Goal: Task Accomplishment & Management: Manage account settings

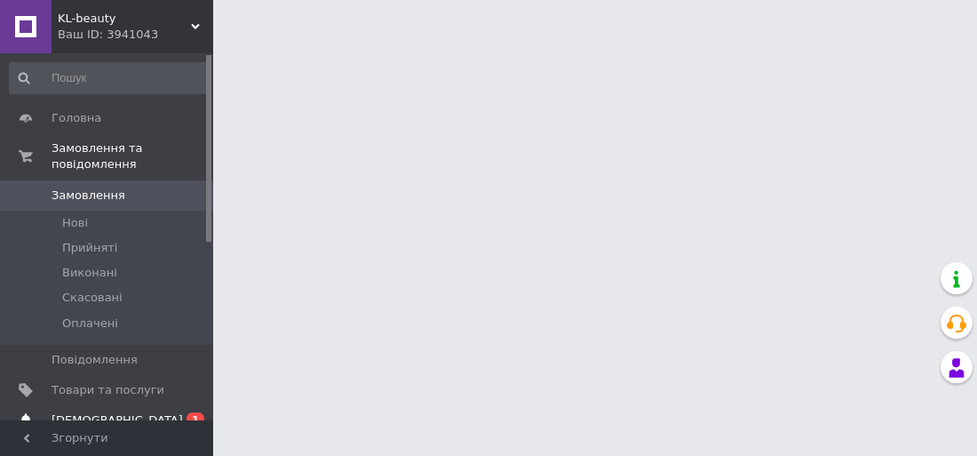
click at [129, 412] on span "[DEMOGRAPHIC_DATA]" at bounding box center [108, 420] width 113 height 16
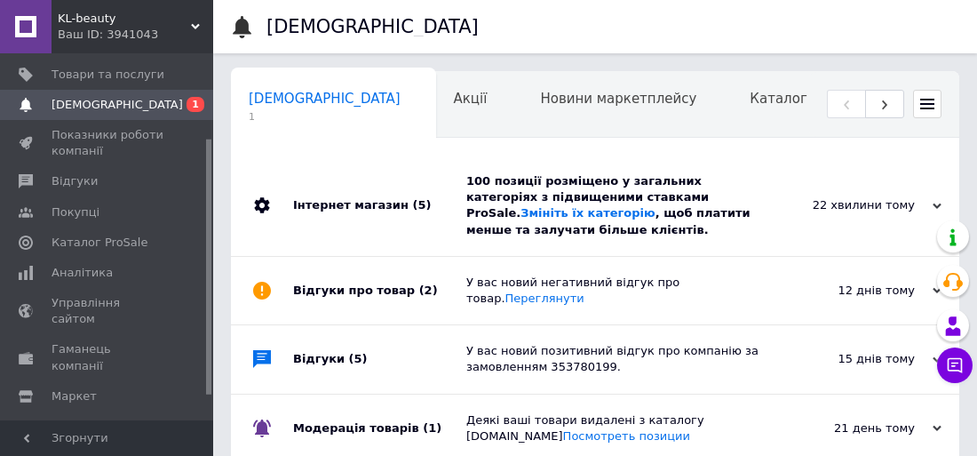
scroll to position [0, 9]
click at [546, 193] on div "100 позиції розміщено у загальних категоріях з підвищеними ставками ProSale. Зм…" at bounding box center [615, 205] width 298 height 65
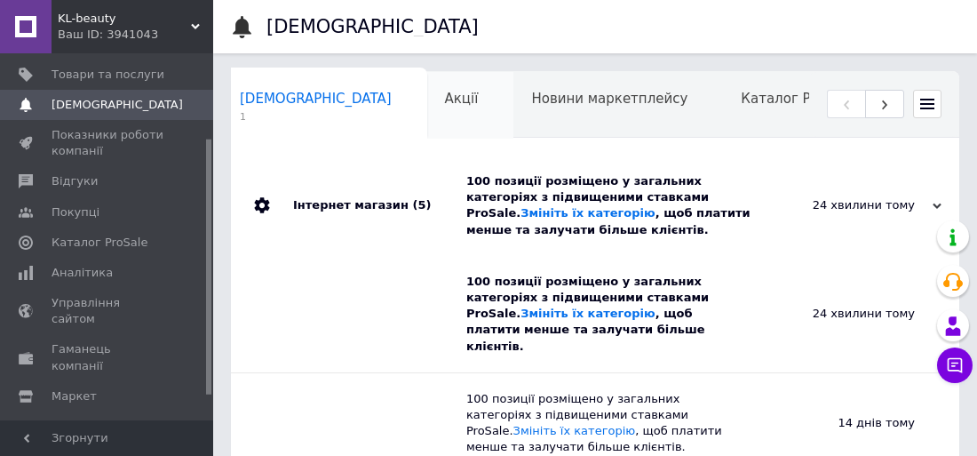
click at [427, 91] on div "Акції 0" at bounding box center [470, 105] width 87 height 67
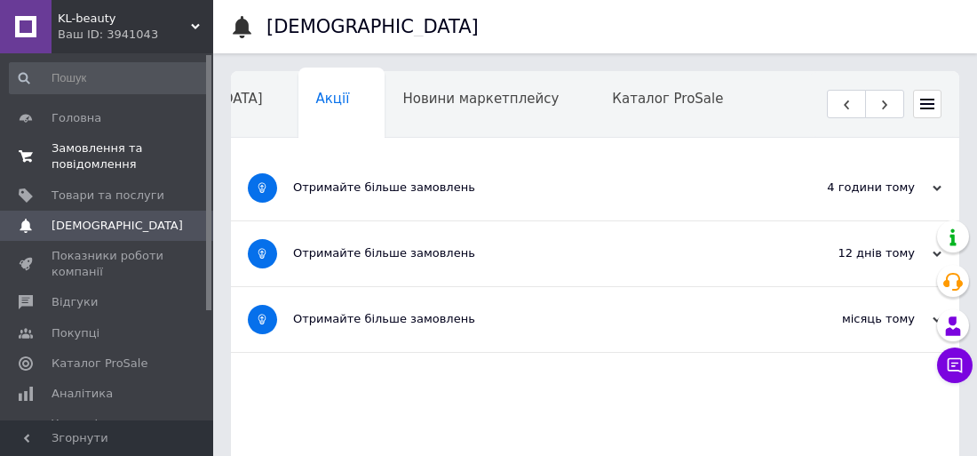
click at [98, 160] on span "Замовлення та повідомлення" at bounding box center [108, 156] width 113 height 32
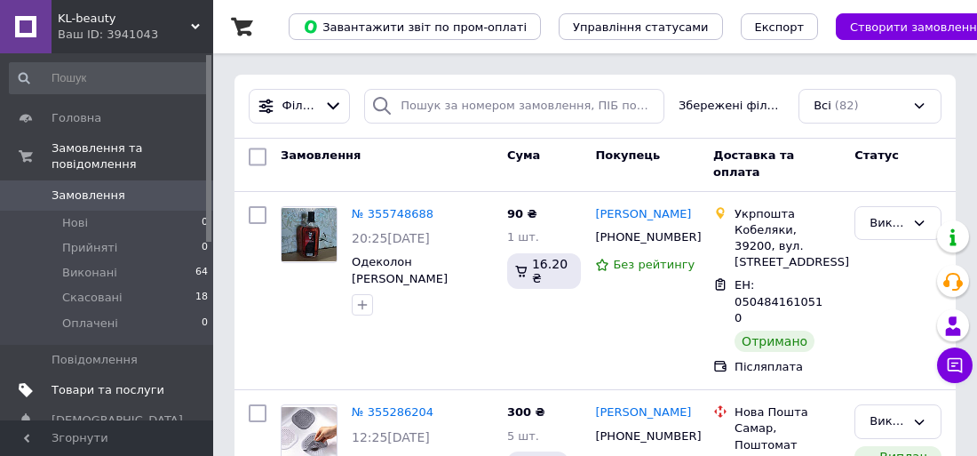
click at [110, 384] on span "Товари та послуги" at bounding box center [108, 390] width 113 height 16
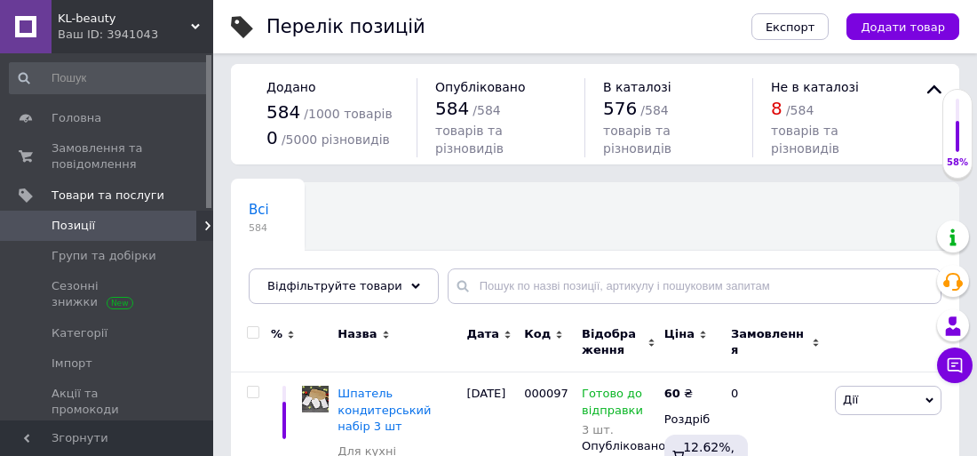
scroll to position [9, 0]
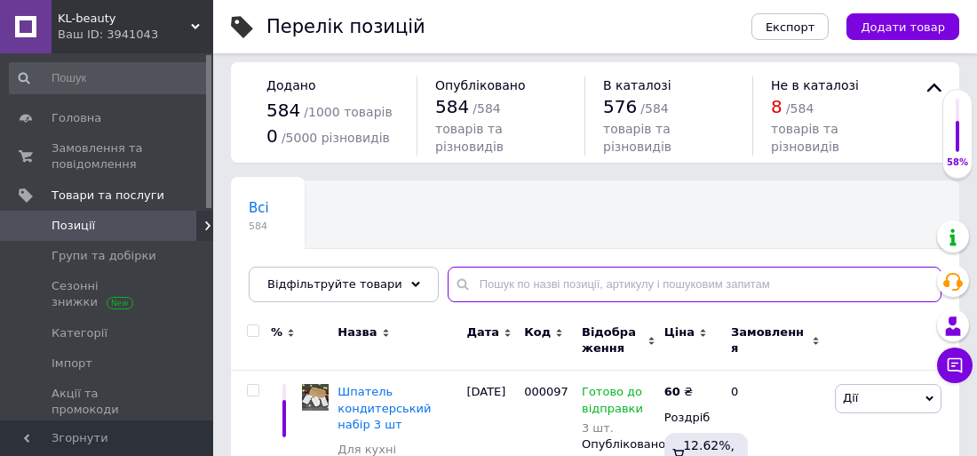
click at [528, 290] on input "text" at bounding box center [695, 284] width 494 height 36
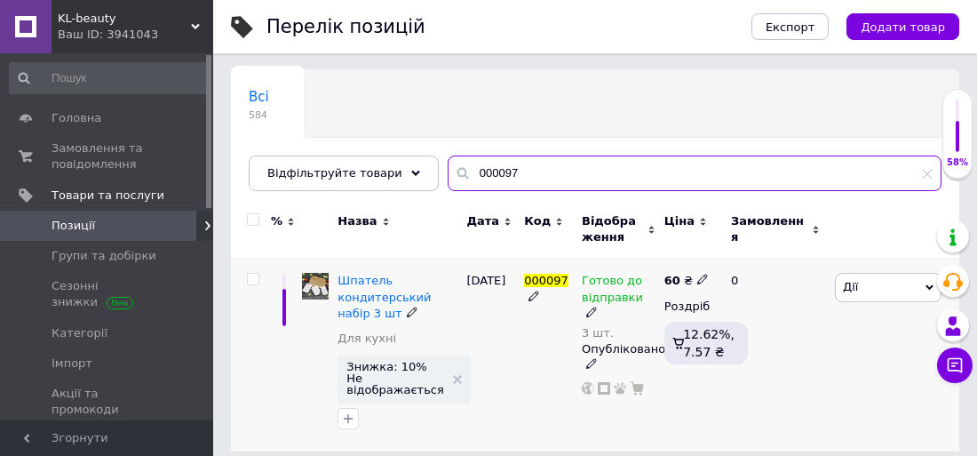
scroll to position [121, 0]
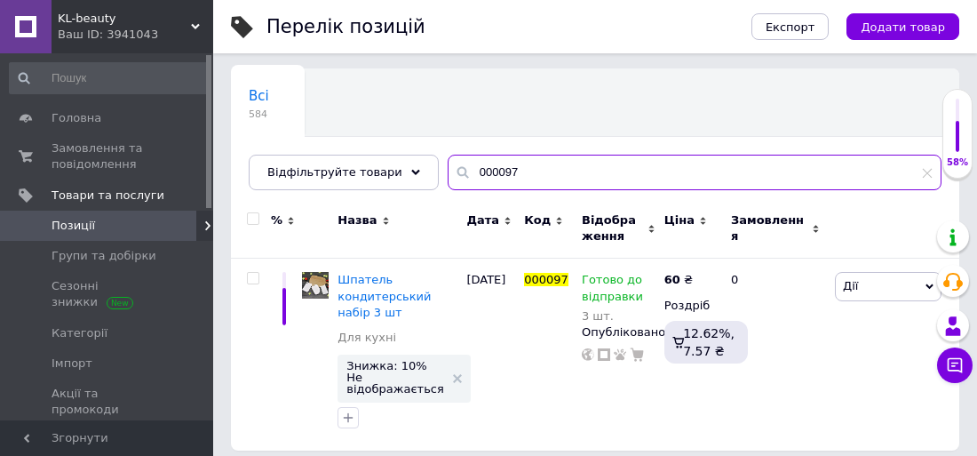
click at [540, 176] on input "000097" at bounding box center [695, 173] width 494 height 36
type input "0"
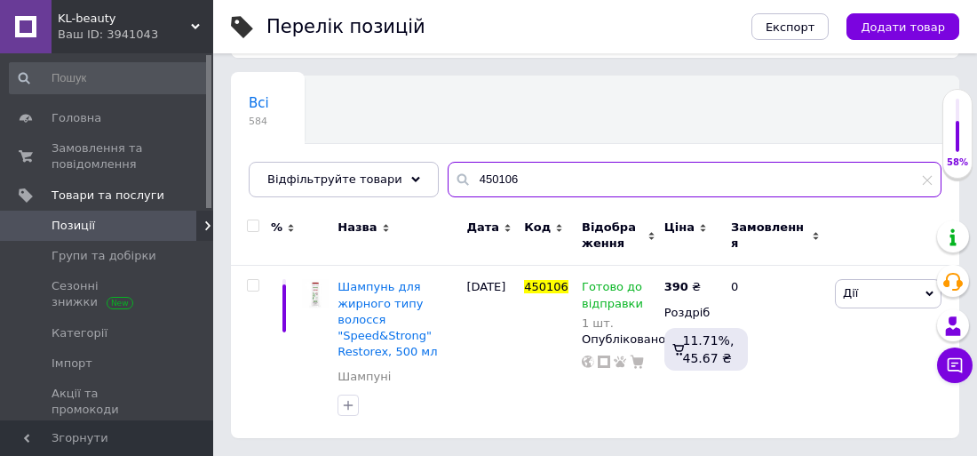
scroll to position [113, 0]
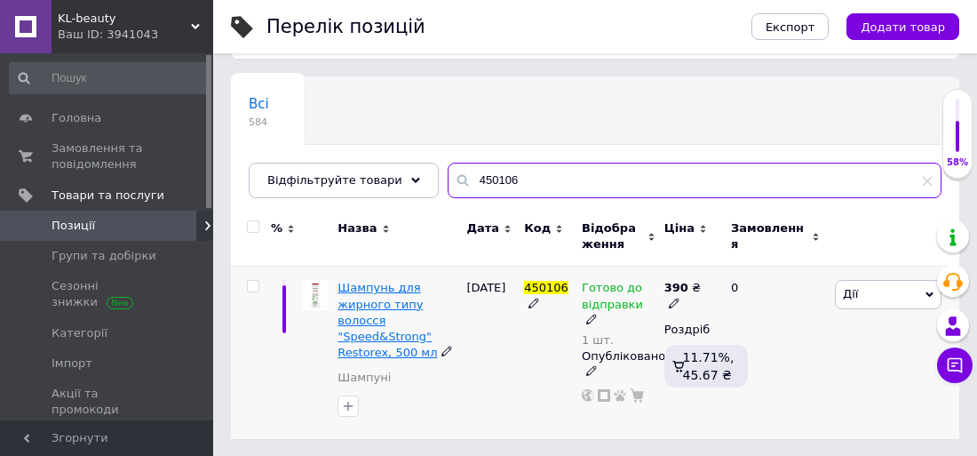
type input "450106"
click at [370, 305] on span "Шампунь для жирного типу волосся "Speed&Strong" Restorex, 500 мл" at bounding box center [386, 320] width 99 height 78
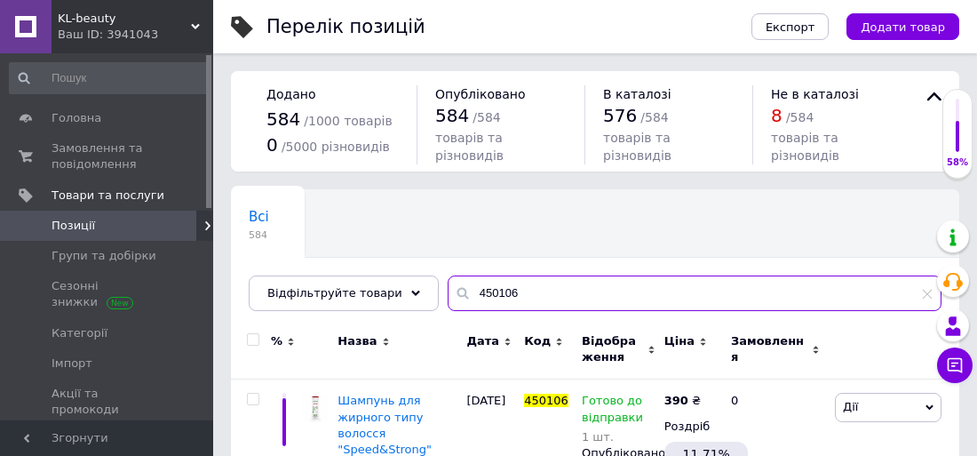
drag, startPoint x: 518, startPoint y: 297, endPoint x: 425, endPoint y: 294, distance: 92.4
click at [448, 292] on input "450106" at bounding box center [695, 293] width 494 height 36
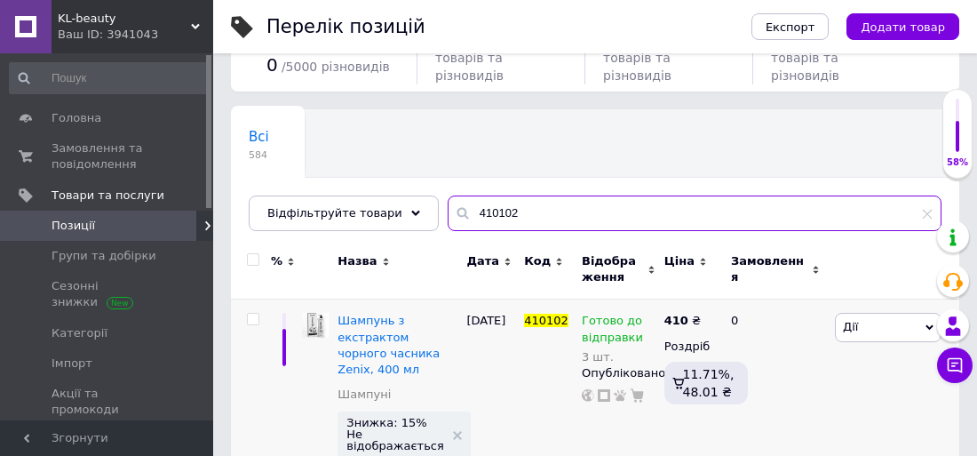
scroll to position [80, 0]
drag, startPoint x: 513, startPoint y: 208, endPoint x: 412, endPoint y: 222, distance: 102.2
click at [412, 222] on div "Відфільтруйте товари 410102" at bounding box center [595, 213] width 693 height 36
drag, startPoint x: 499, startPoint y: 207, endPoint x: 454, endPoint y: 208, distance: 45.3
click at [454, 208] on input "410102" at bounding box center [695, 213] width 494 height 36
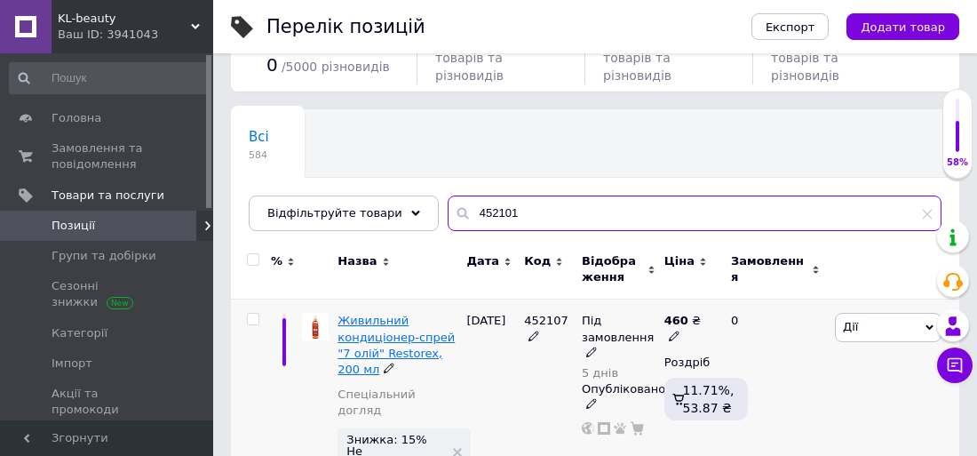
type input "452101"
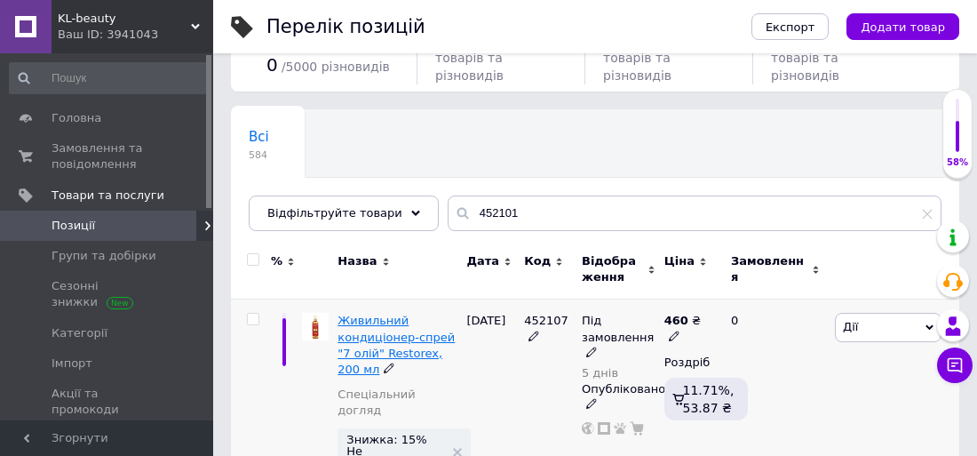
click at [369, 345] on span "Живильний кондиціонер-спрей "7 олій" Restorex, 200 мл" at bounding box center [395, 345] width 117 height 62
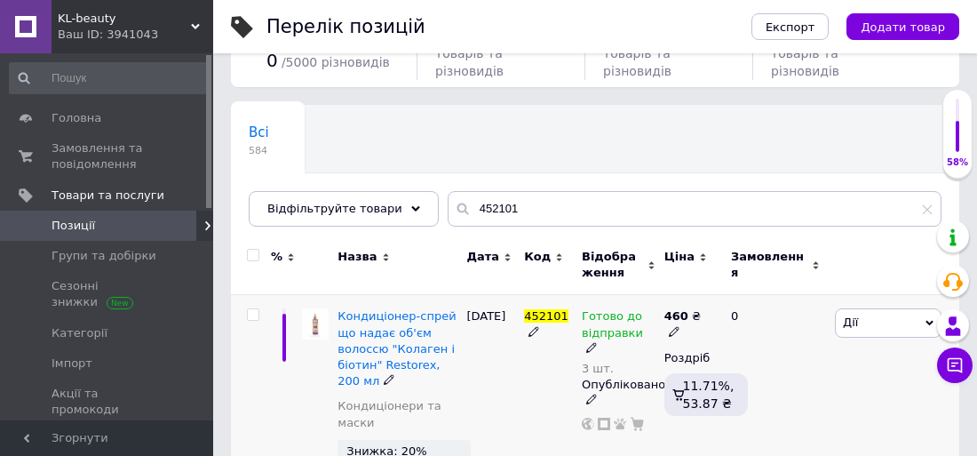
scroll to position [91, 0]
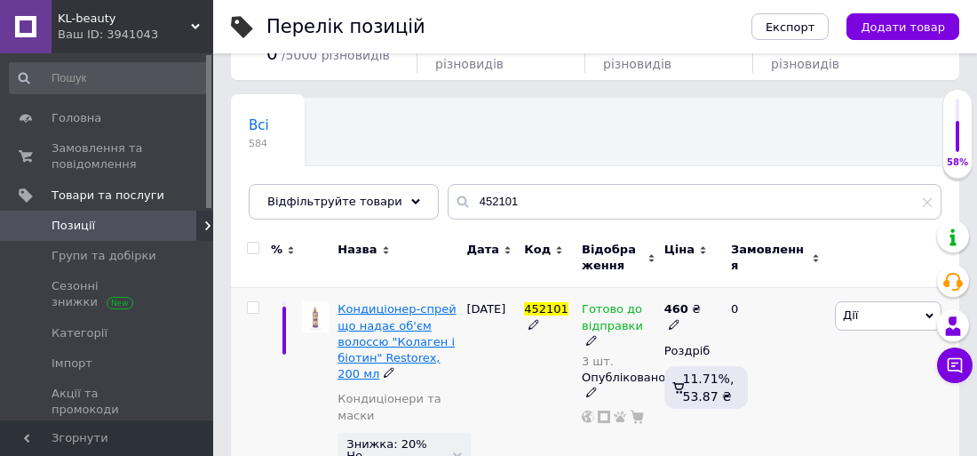
click at [382, 334] on span "Кондиціонер-спрей що надає об'єм волоссю "Колаген і біотин" Restorex, 200 мл" at bounding box center [396, 341] width 118 height 78
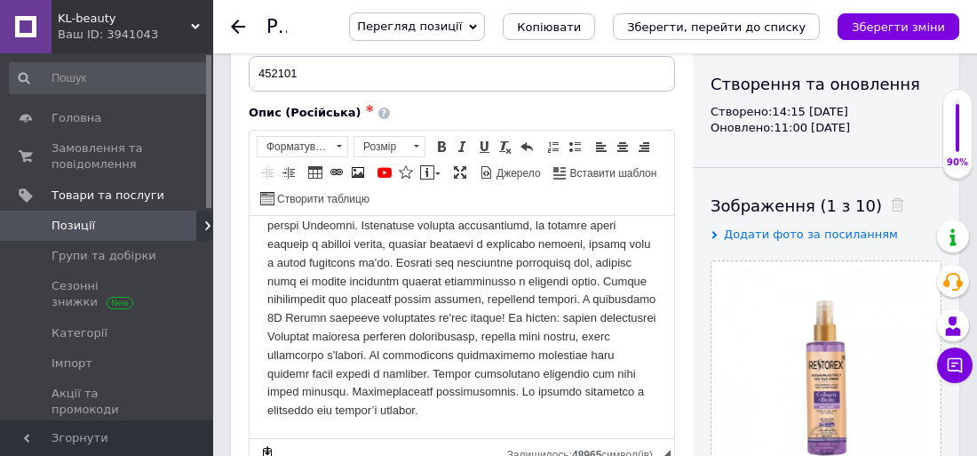
scroll to position [165, 0]
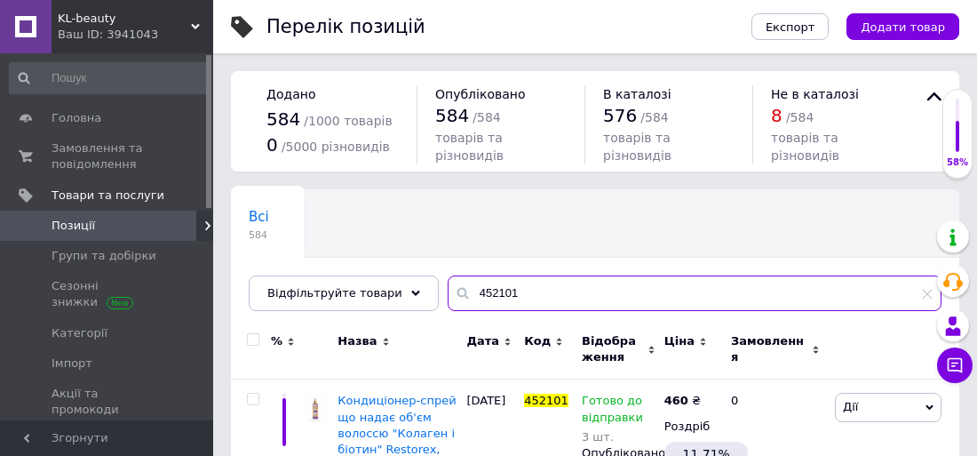
drag, startPoint x: 508, startPoint y: 296, endPoint x: 449, endPoint y: 291, distance: 58.8
click at [449, 291] on div "452101" at bounding box center [695, 293] width 494 height 36
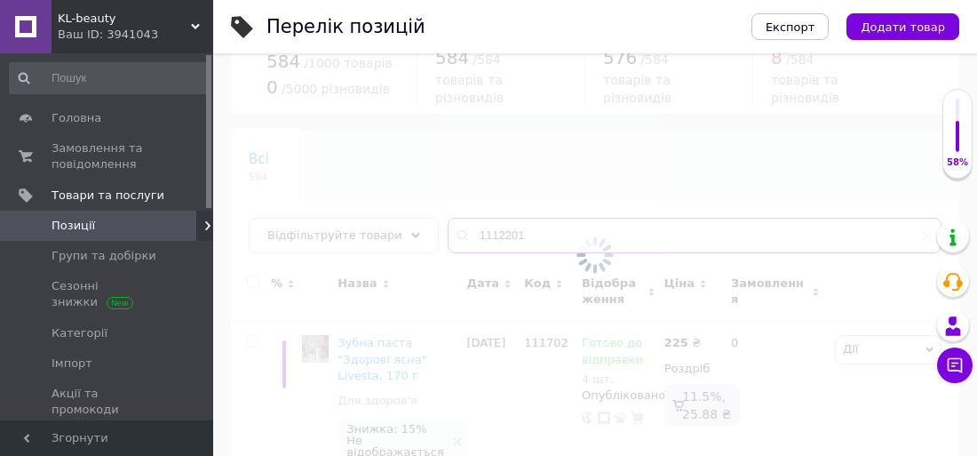
scroll to position [61, 0]
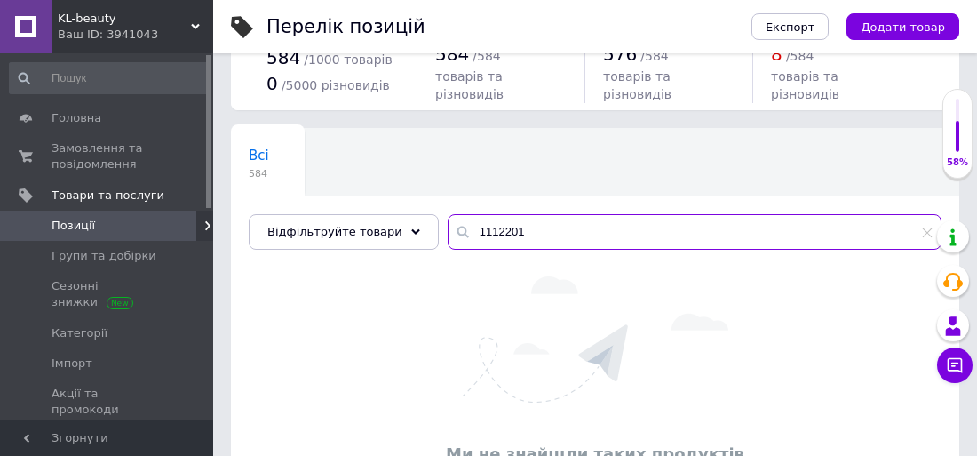
click at [492, 229] on input "1112201" at bounding box center [695, 232] width 494 height 36
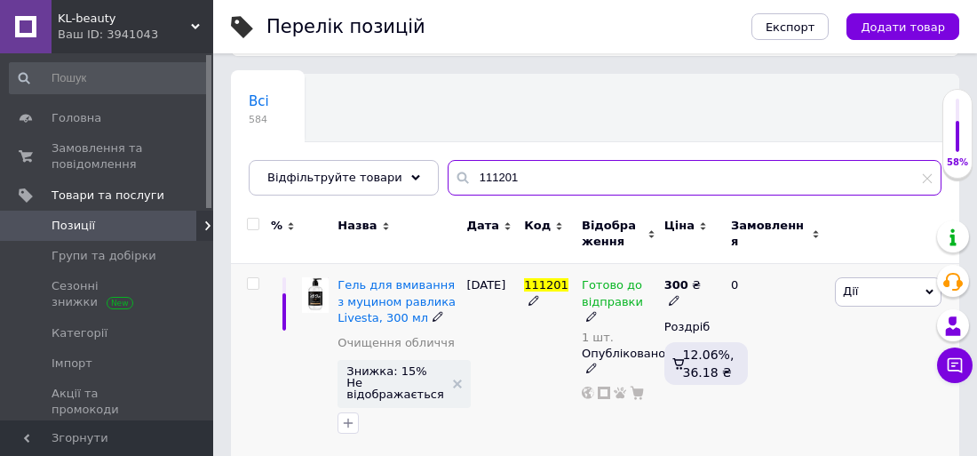
scroll to position [121, 0]
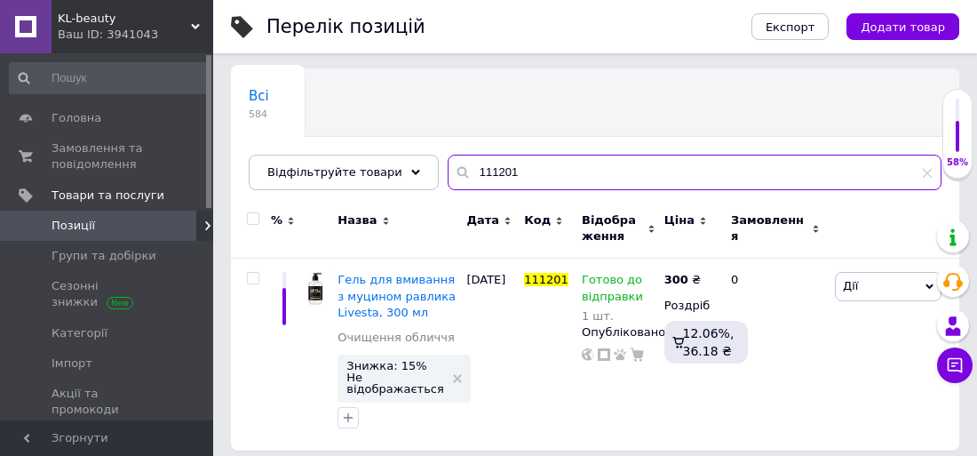
click at [510, 178] on input "111201" at bounding box center [695, 173] width 494 height 36
type input "1"
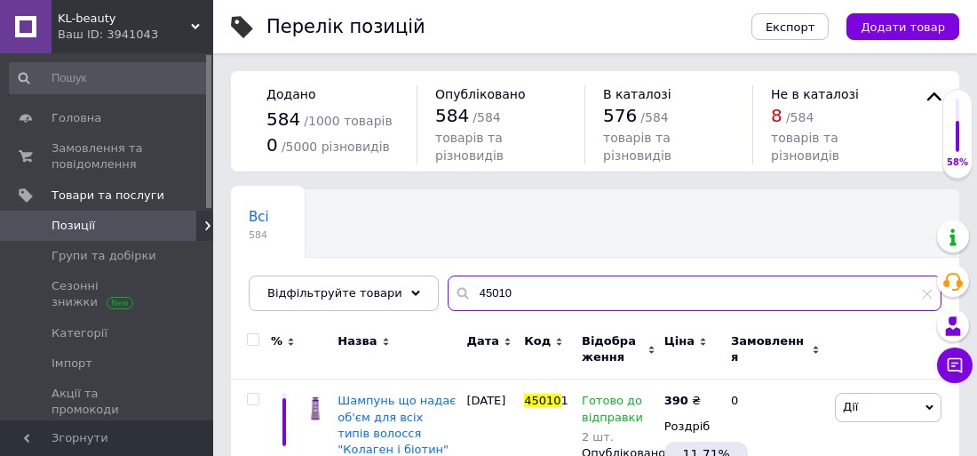
click at [502, 292] on input "45010" at bounding box center [695, 293] width 494 height 36
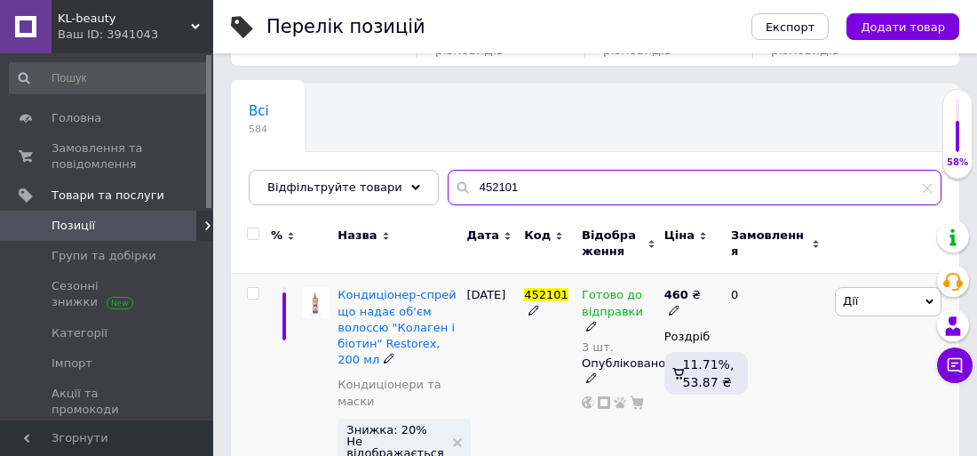
scroll to position [169, 0]
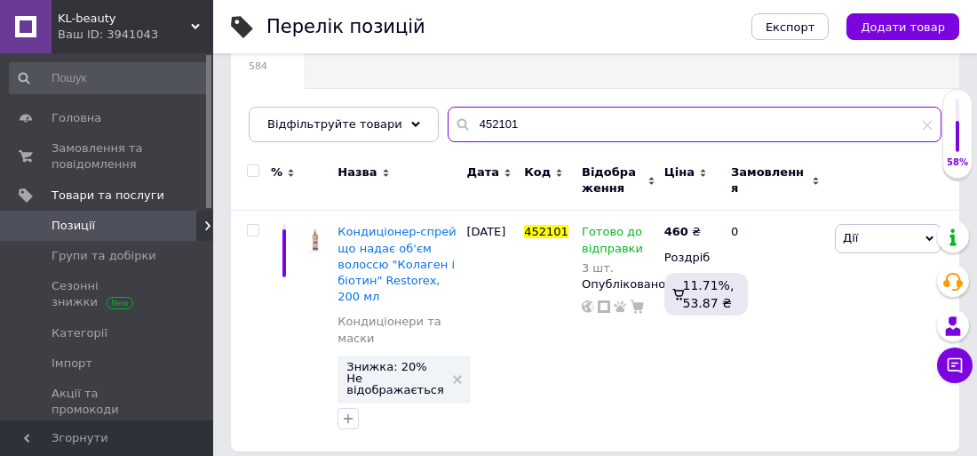
type input "452101"
